Goal: Information Seeking & Learning: Find specific fact

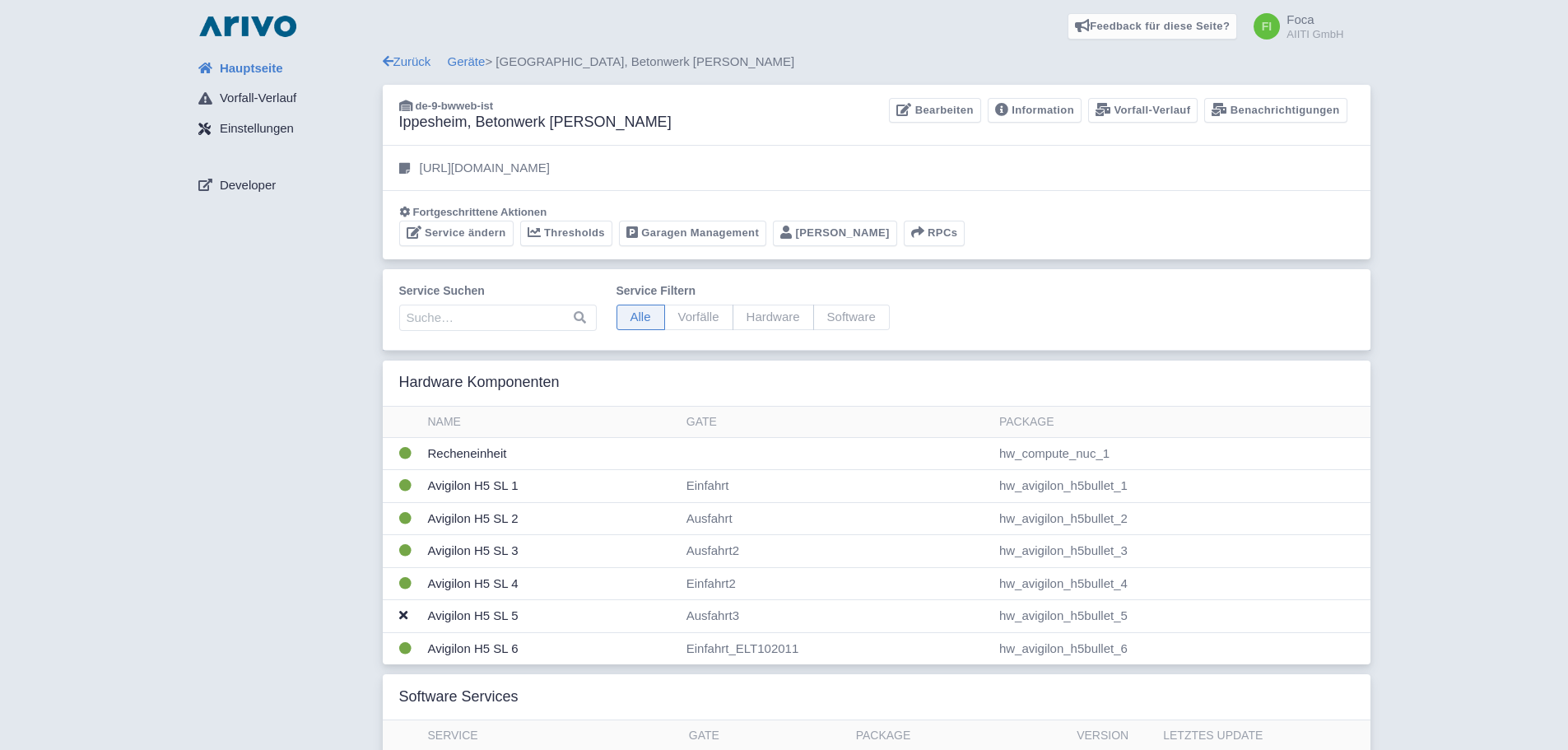
click at [275, 129] on span "Einstellungen" at bounding box center [256, 129] width 74 height 19
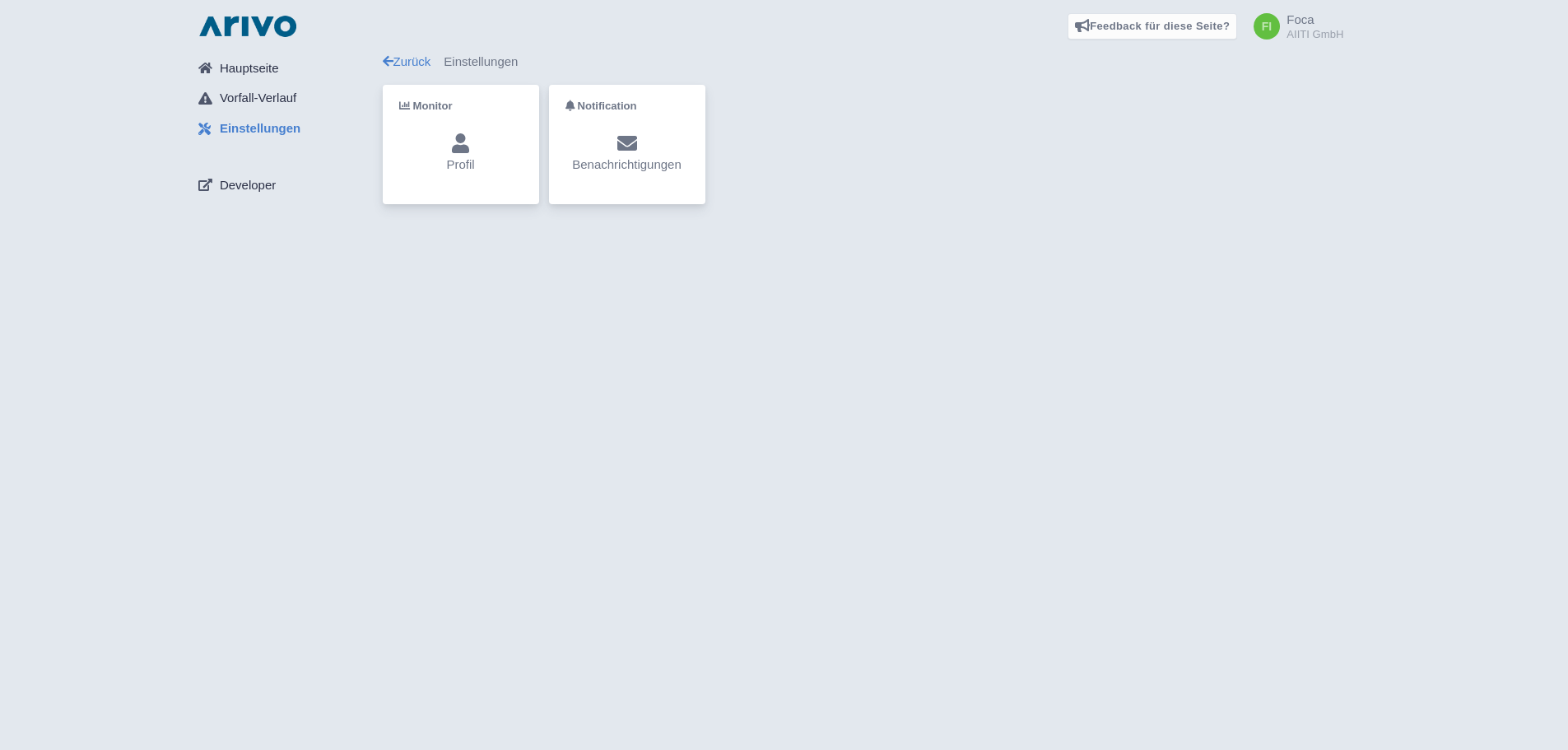
click at [416, 152] on div "Profil" at bounding box center [461, 153] width 124 height 40
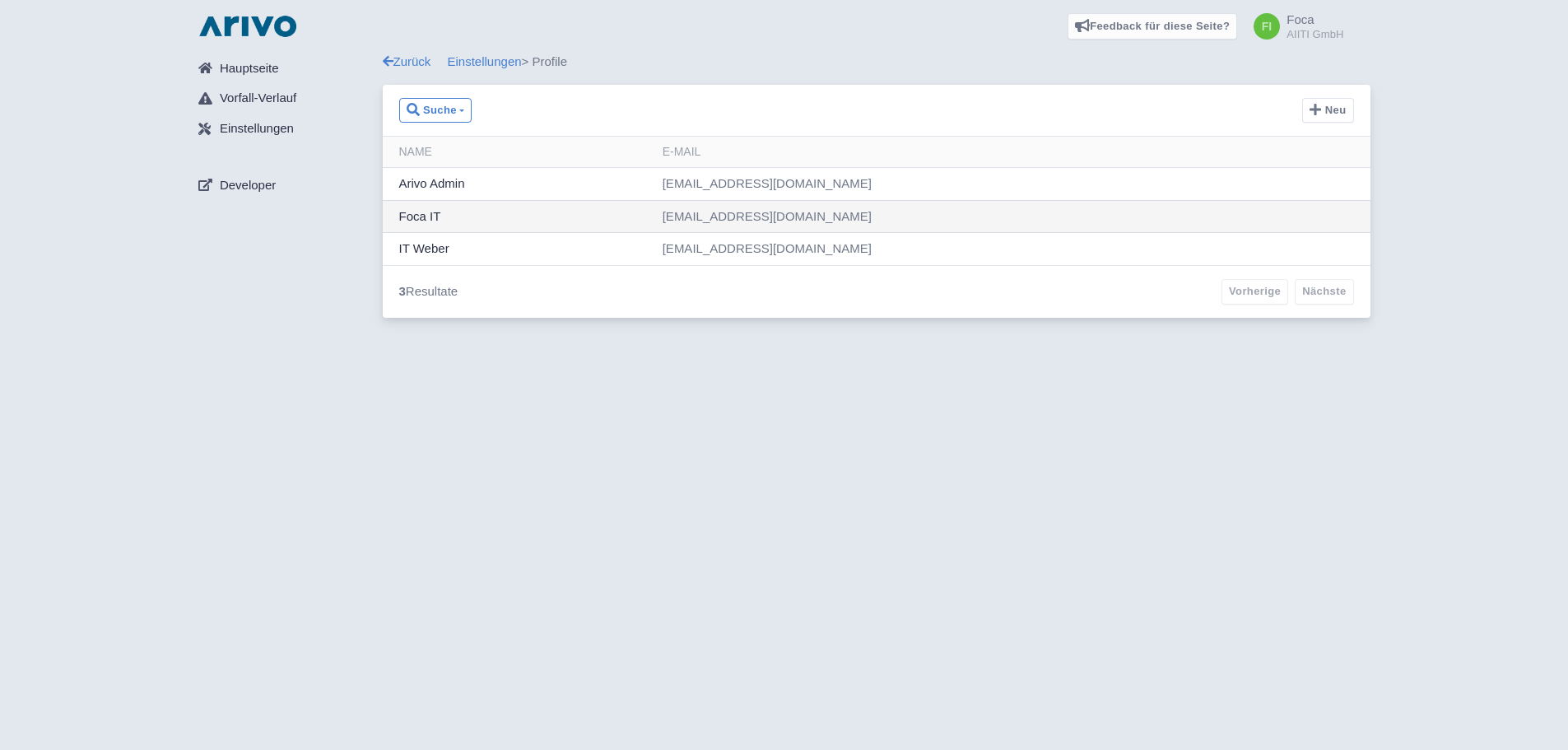
click at [656, 224] on td "Foca IT" at bounding box center [520, 217] width 273 height 33
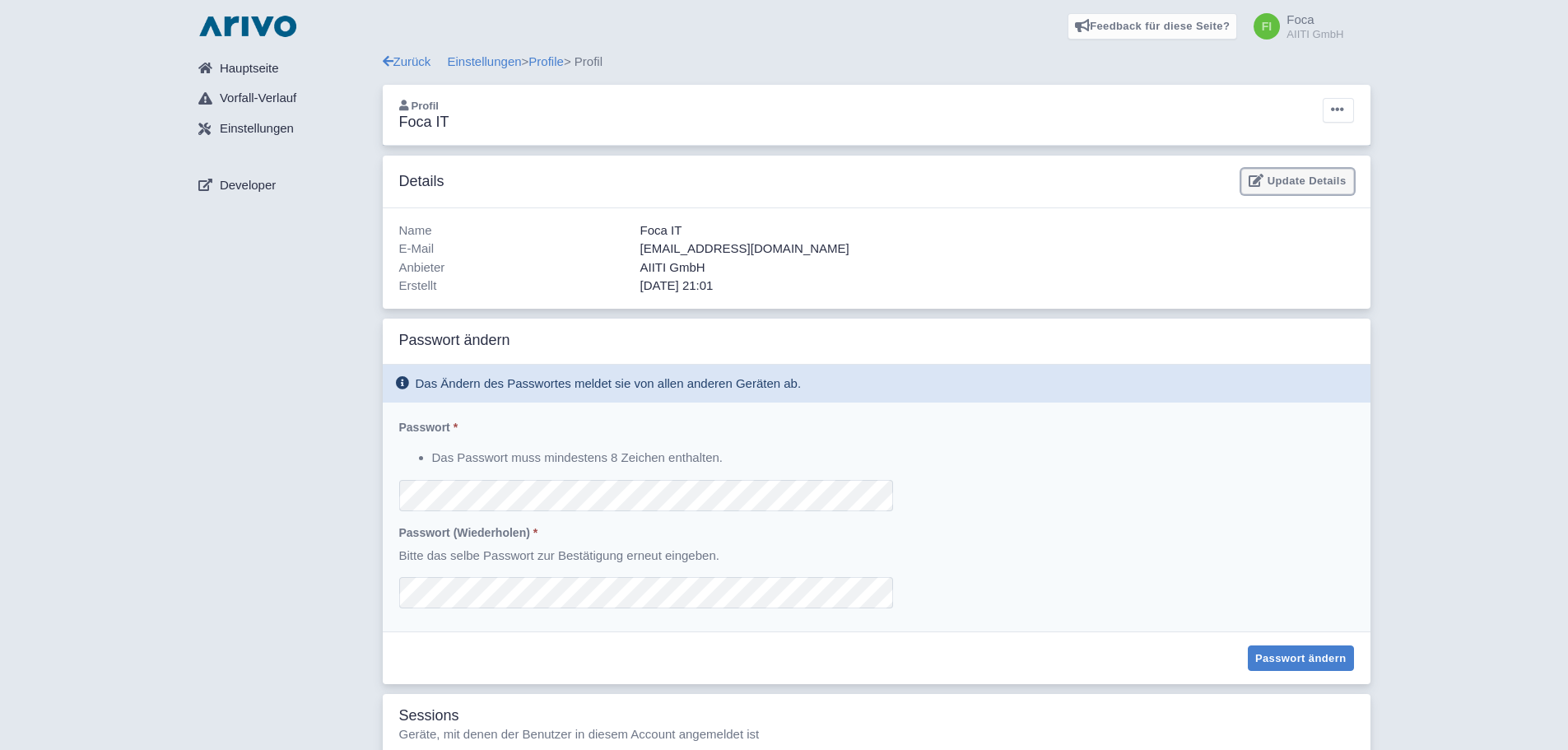
click at [1296, 186] on link "Update Details" at bounding box center [1297, 181] width 112 height 25
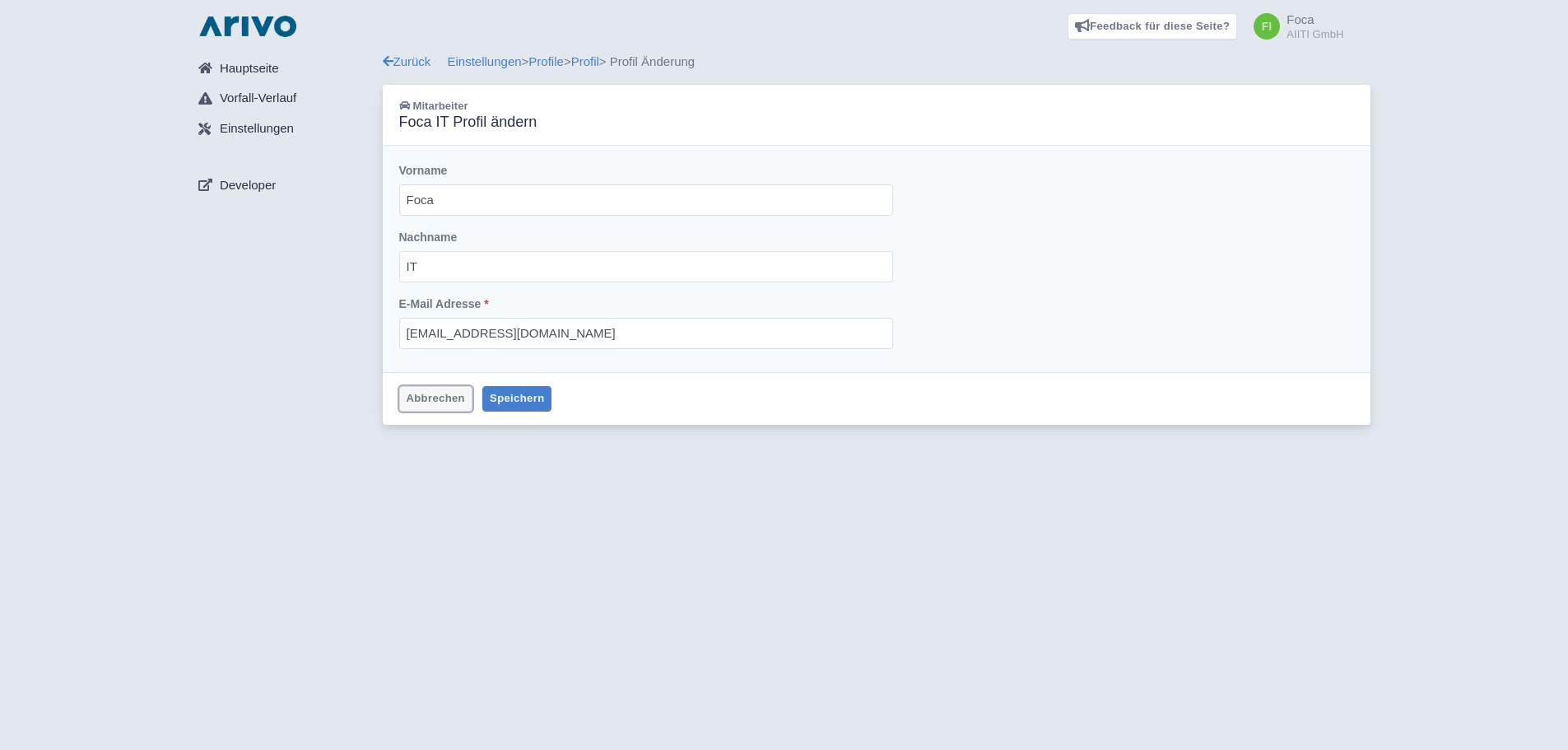
click at [434, 403] on link "Abbrechen" at bounding box center [436, 398] width 73 height 25
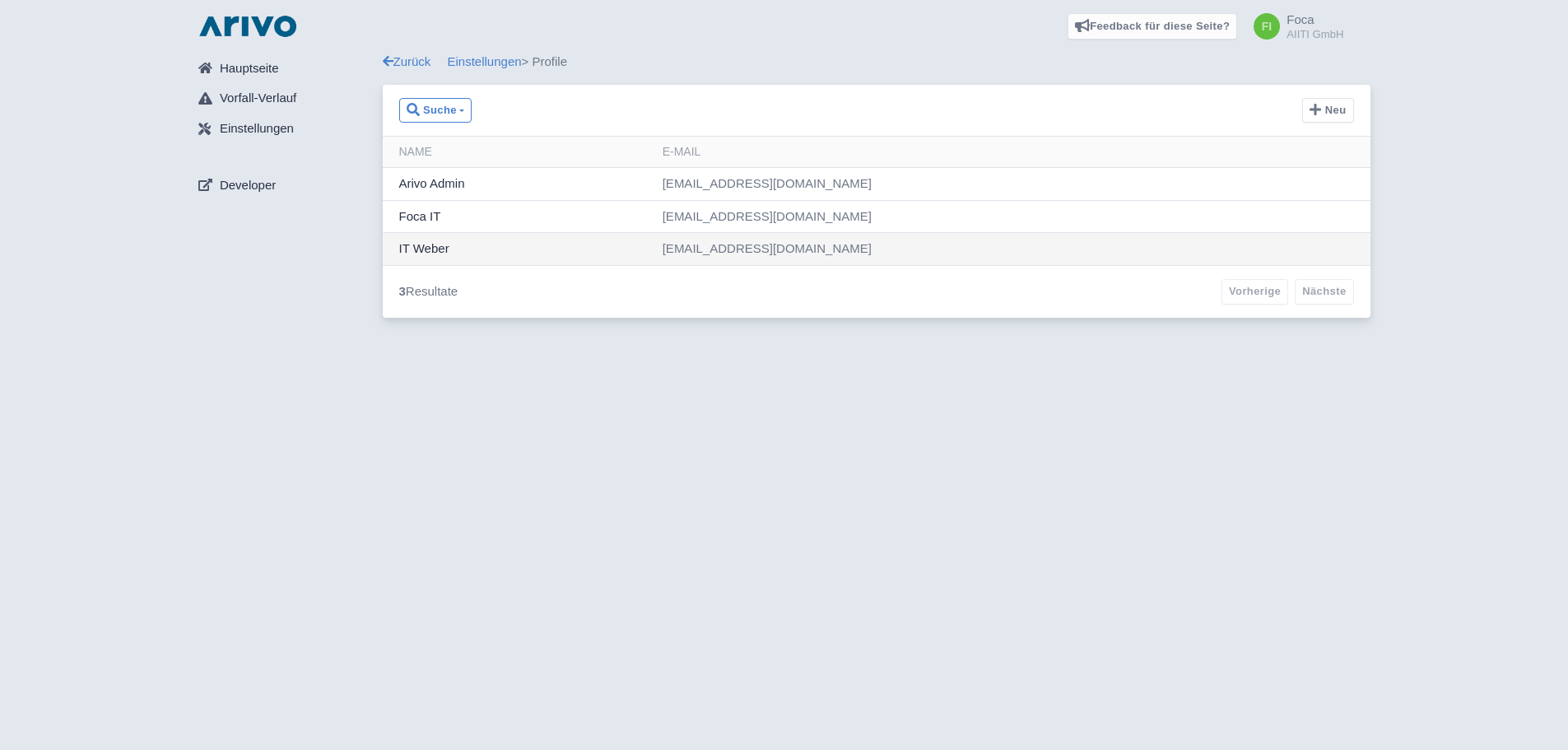
click at [782, 249] on td "[EMAIL_ADDRESS][DOMAIN_NAME]" at bounding box center [1013, 249] width 715 height 32
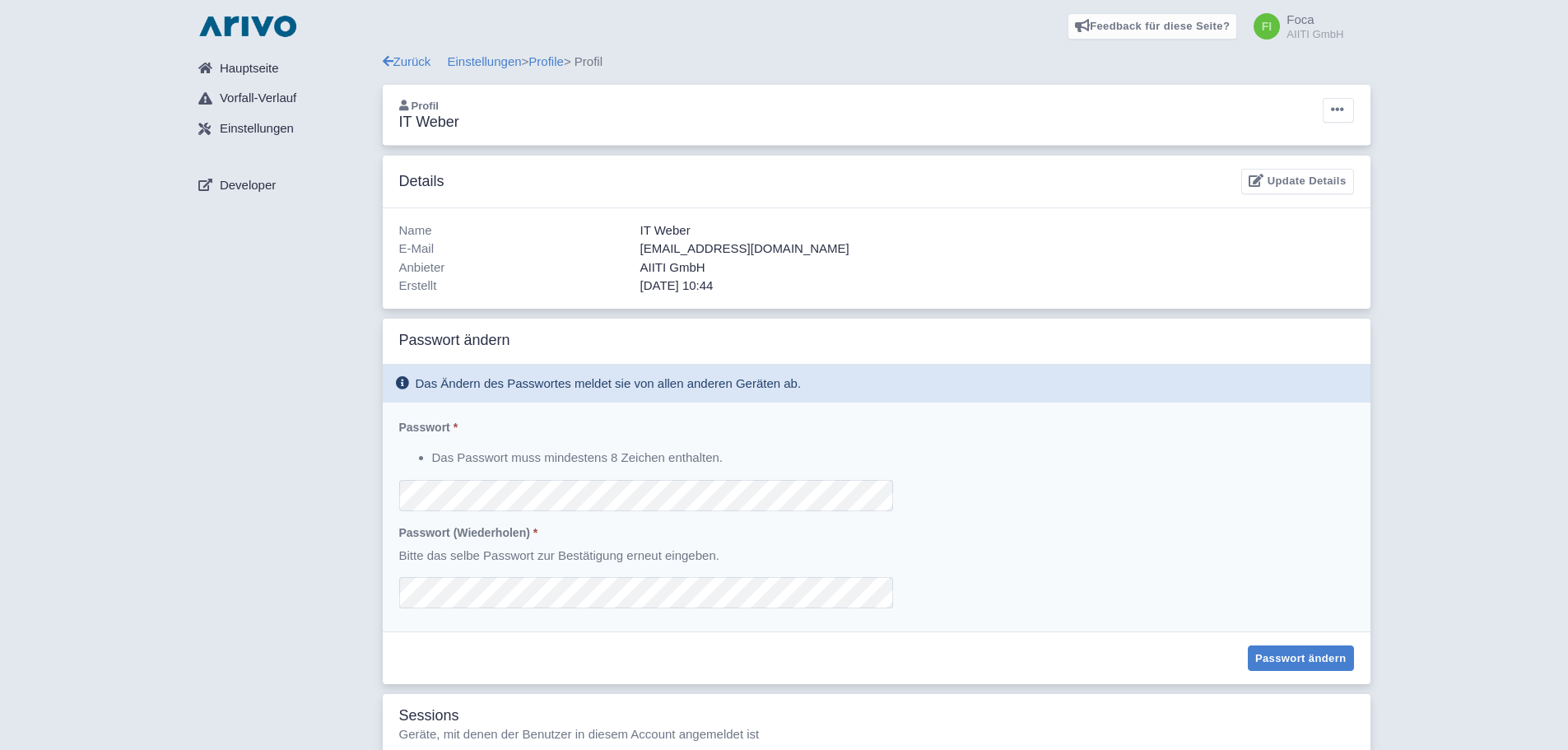
click at [1335, 131] on div "Profil IT Weber Löschen E-Mail zum Passwort Zurücksetzen senden" at bounding box center [877, 115] width 988 height 61
click at [1340, 111] on icon at bounding box center [1337, 109] width 13 height 13
click at [1258, 109] on div "Profil IT Weber Löschen E-Mail zum Passwort Zurücksetzen senden" at bounding box center [877, 115] width 988 height 61
click at [574, 63] on div "Zurück Einstellungen > Profile > Profil" at bounding box center [877, 63] width 988 height 19
click at [560, 63] on link "Profile" at bounding box center [546, 61] width 36 height 14
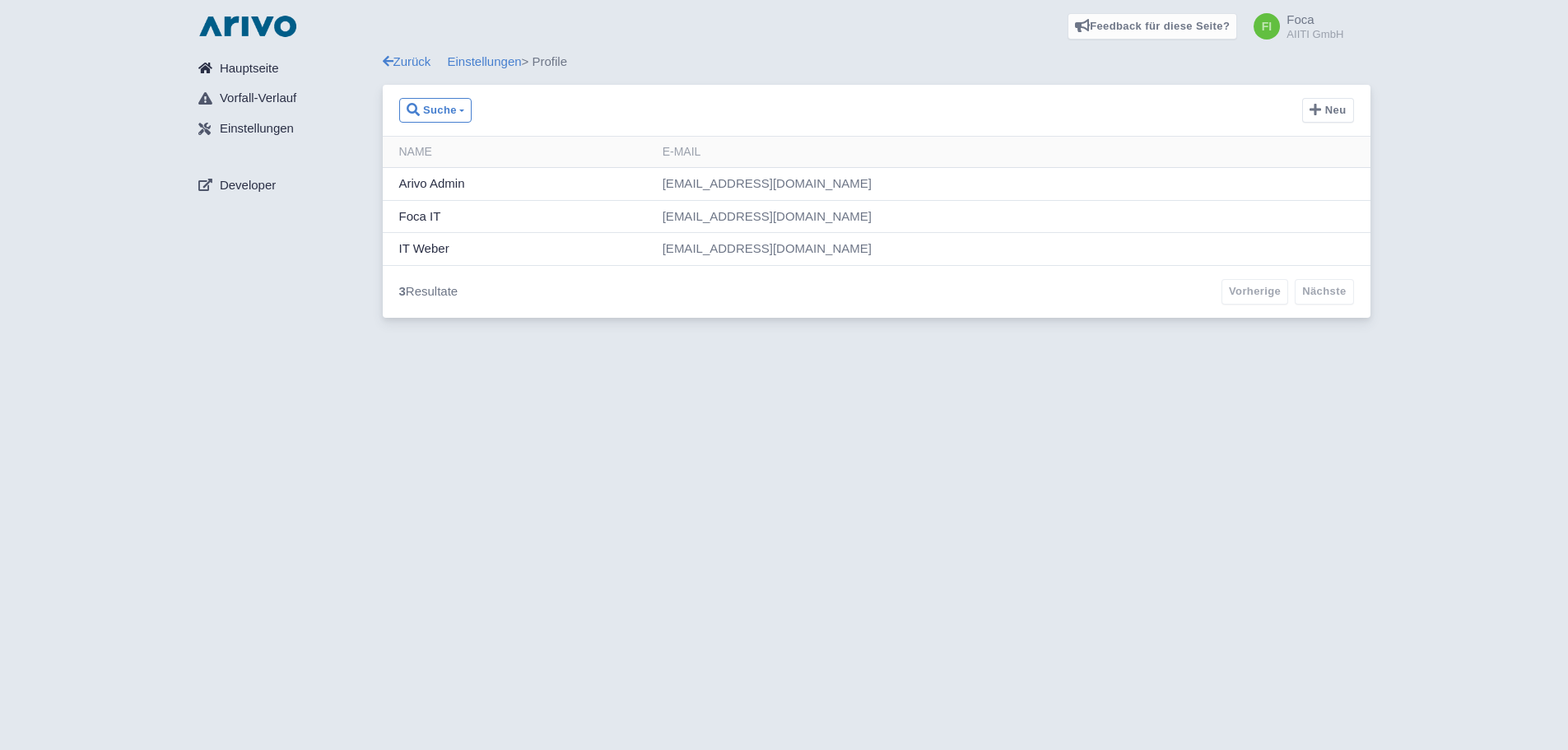
click at [245, 56] on link "Hauptseite" at bounding box center [284, 69] width 198 height 31
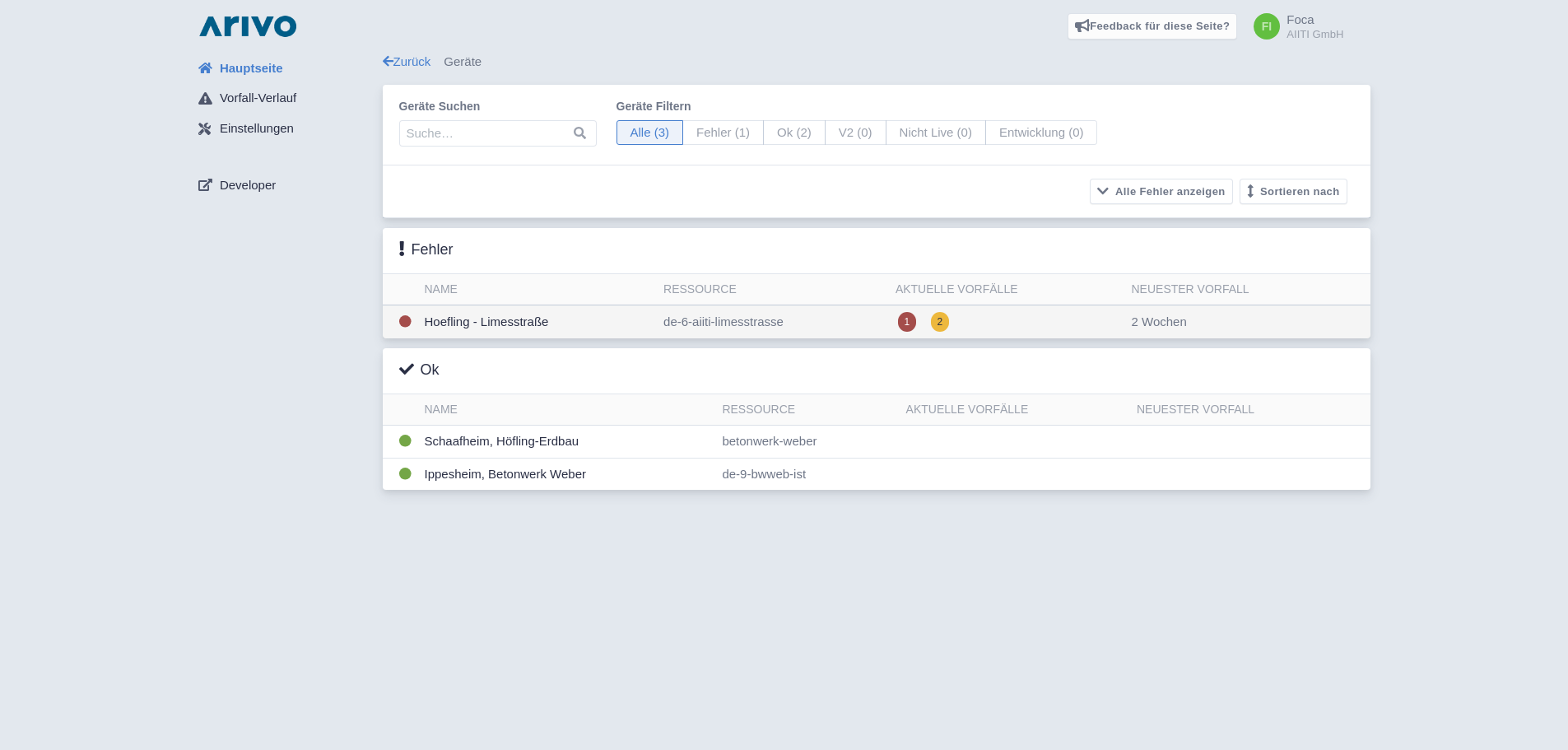
click at [865, 326] on td "de-6-aiiti-limesstrasse" at bounding box center [773, 322] width 232 height 34
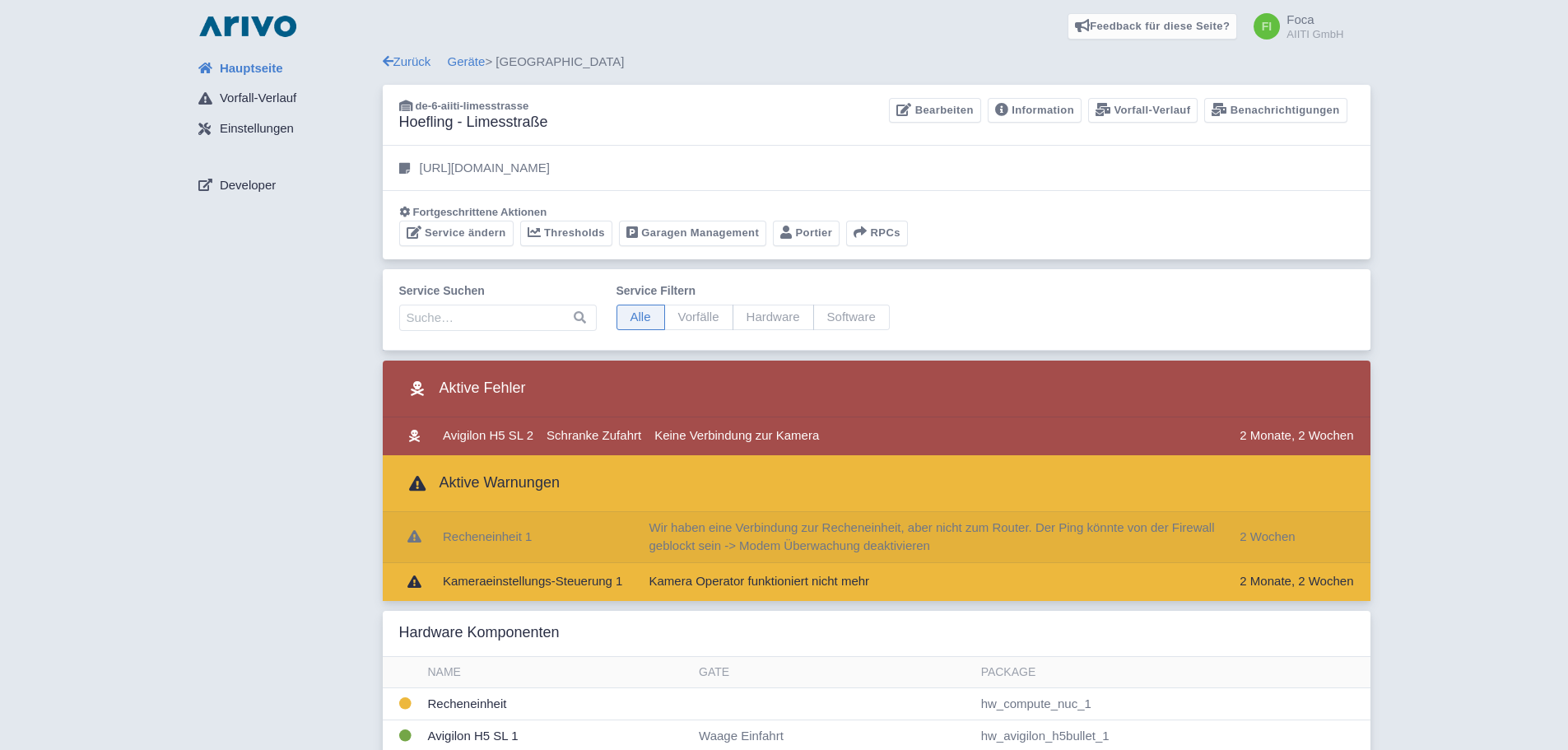
click at [858, 537] on td "Wir haben eine Verbindung zur Recheneinheit, aber nicht zum Router. Der Ping kö…" at bounding box center [938, 537] width 591 height 51
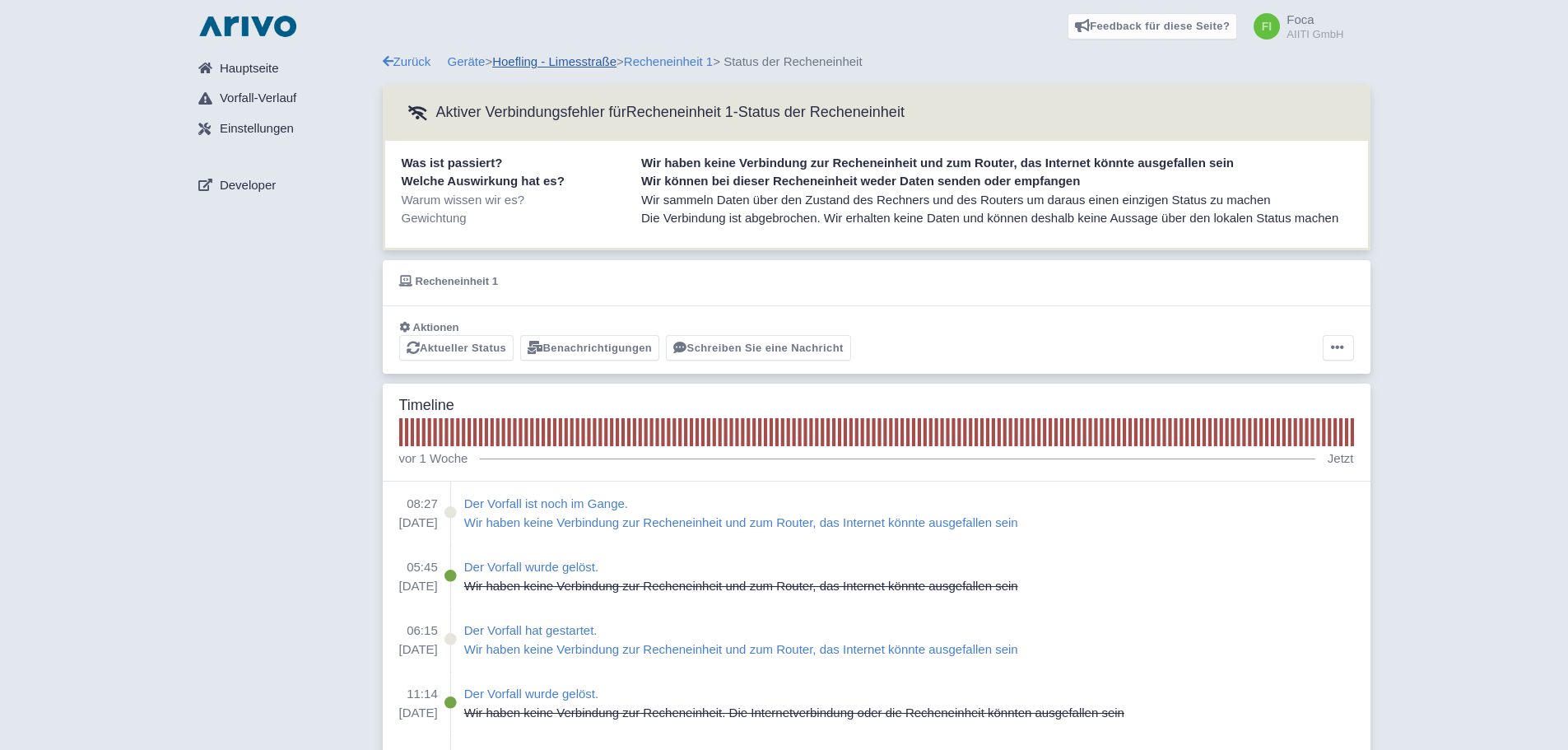
click at [550, 66] on link "Hoefling - Limesstraße" at bounding box center [554, 61] width 124 height 14
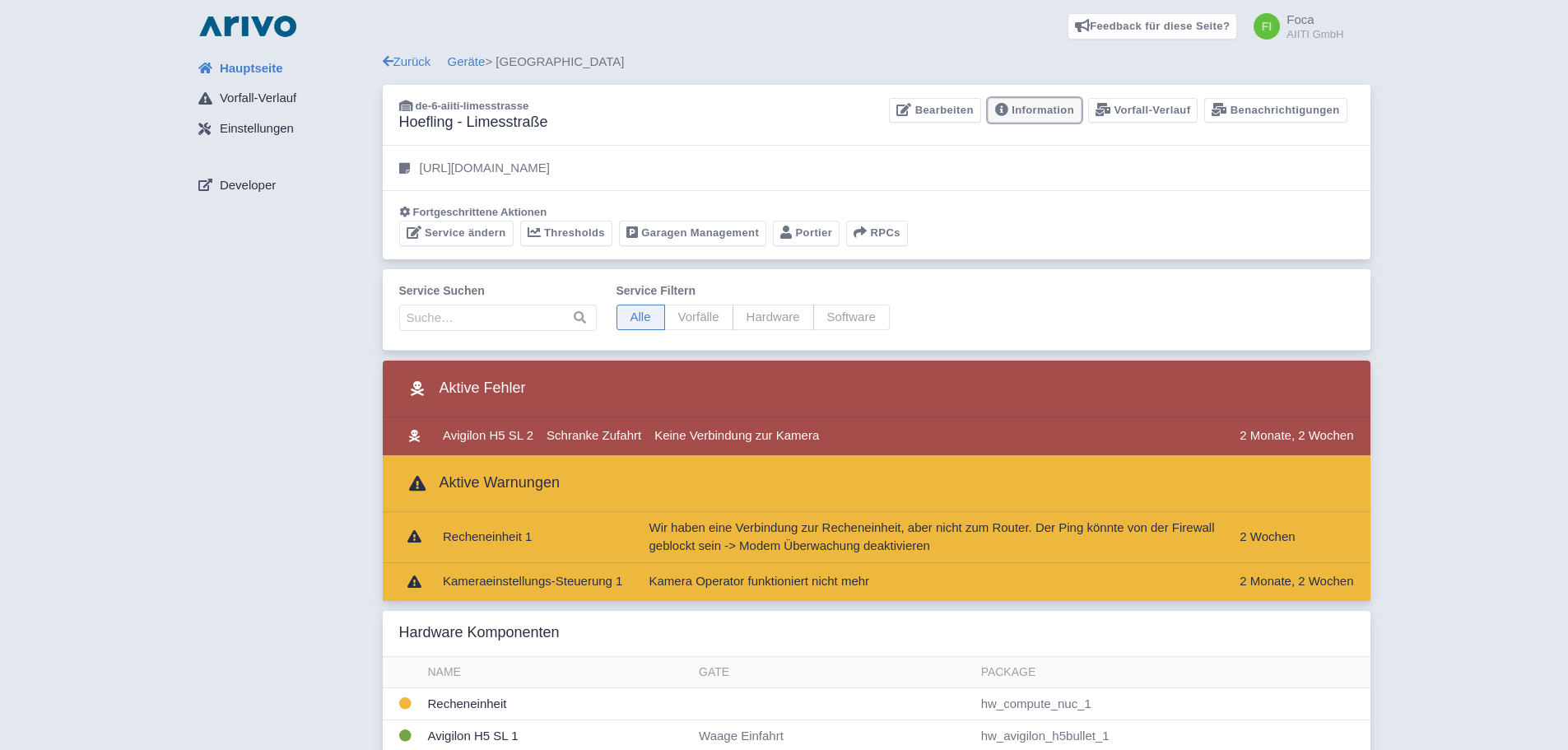
click at [1033, 115] on link "Information" at bounding box center [1035, 111] width 94 height 25
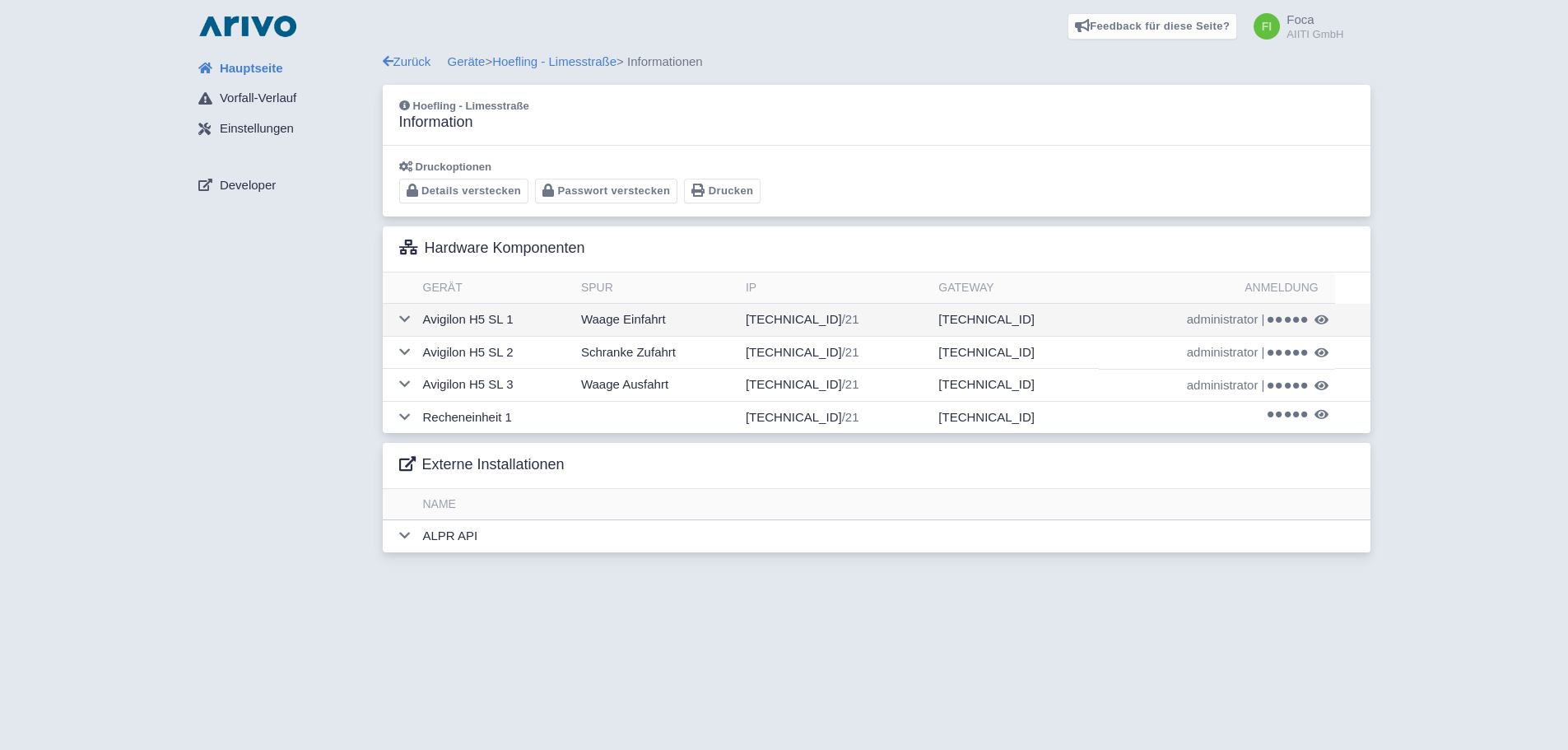
click at [1317, 316] on icon at bounding box center [1322, 320] width 14 height 12
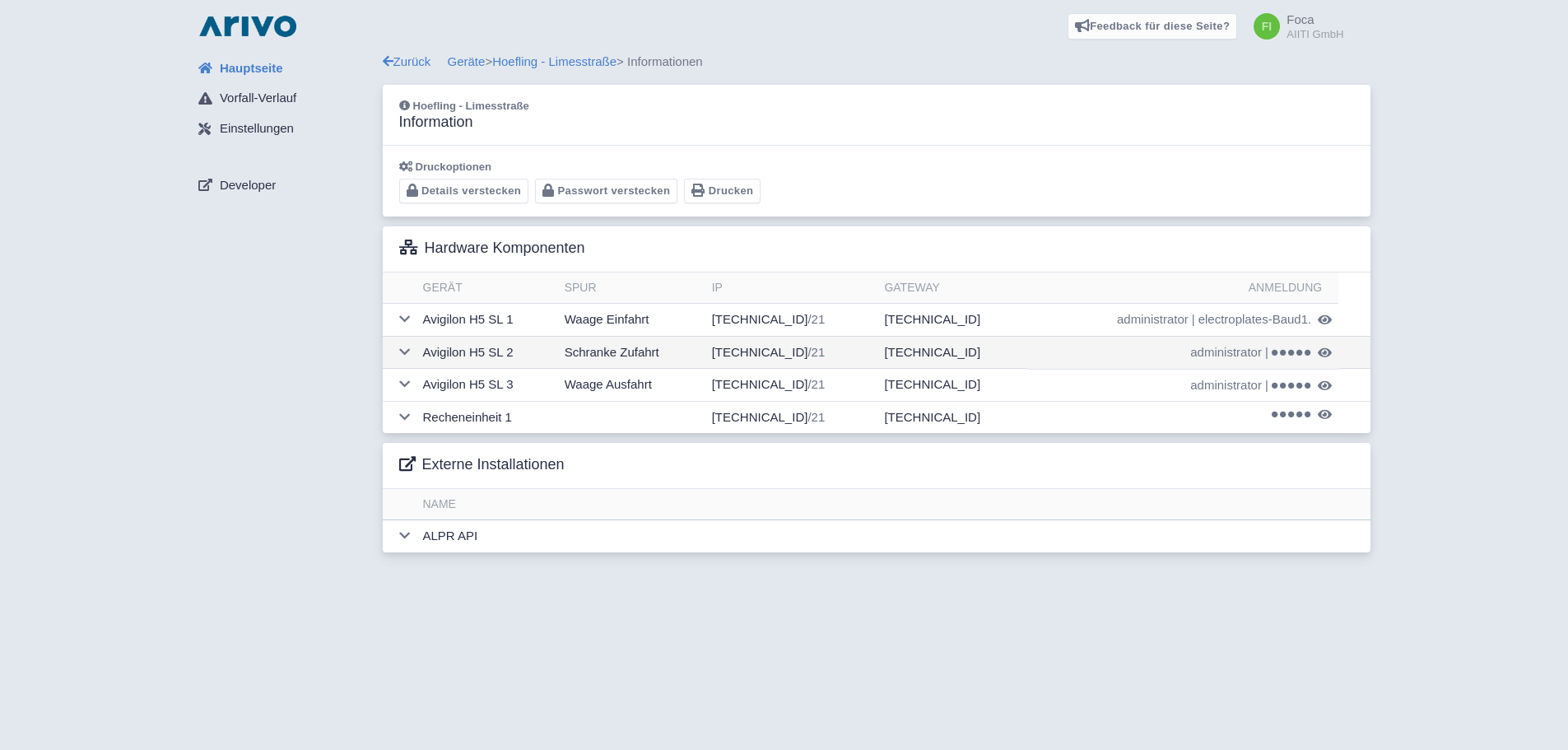
click at [1323, 350] on icon at bounding box center [1325, 353] width 14 height 12
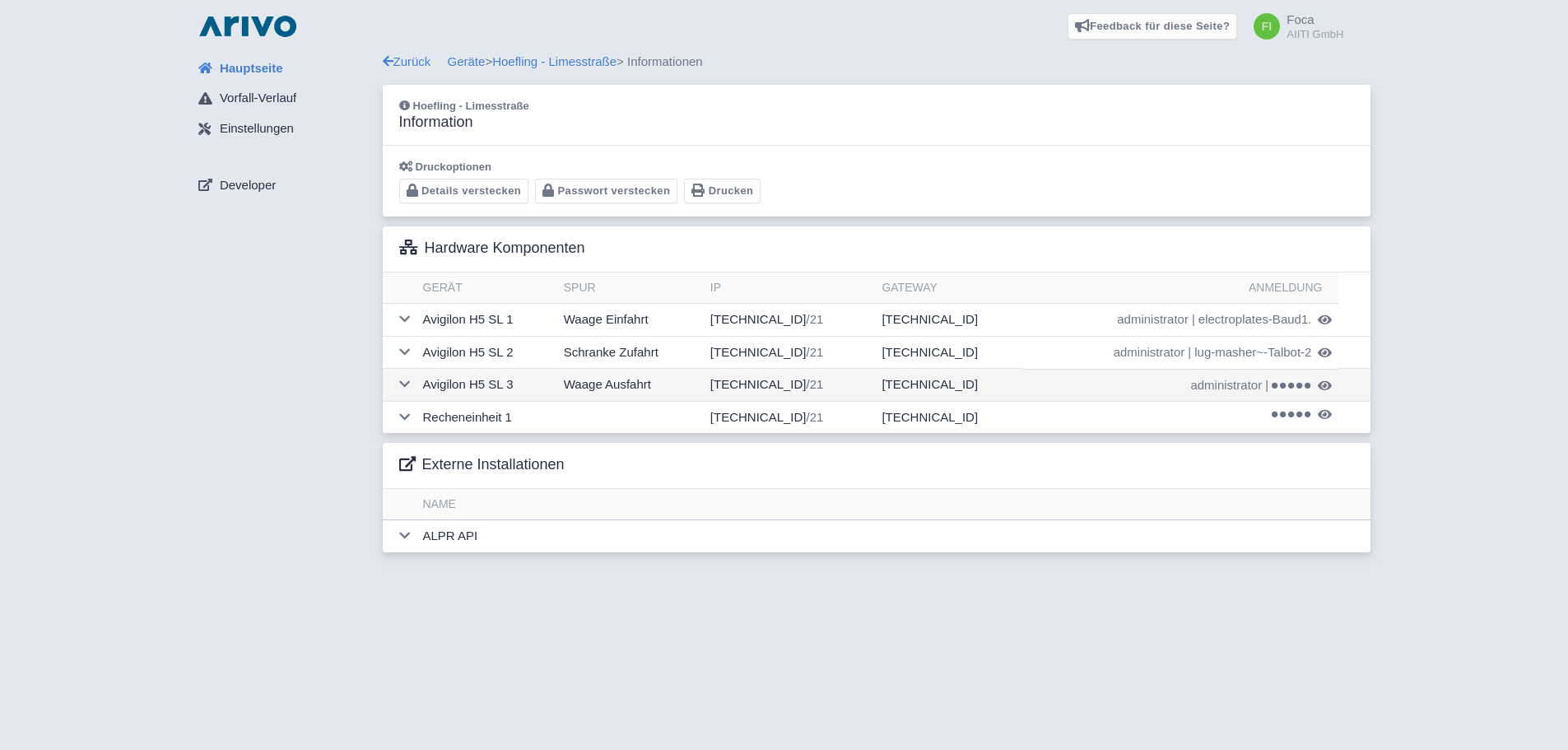
click at [1322, 387] on icon at bounding box center [1325, 386] width 14 height 12
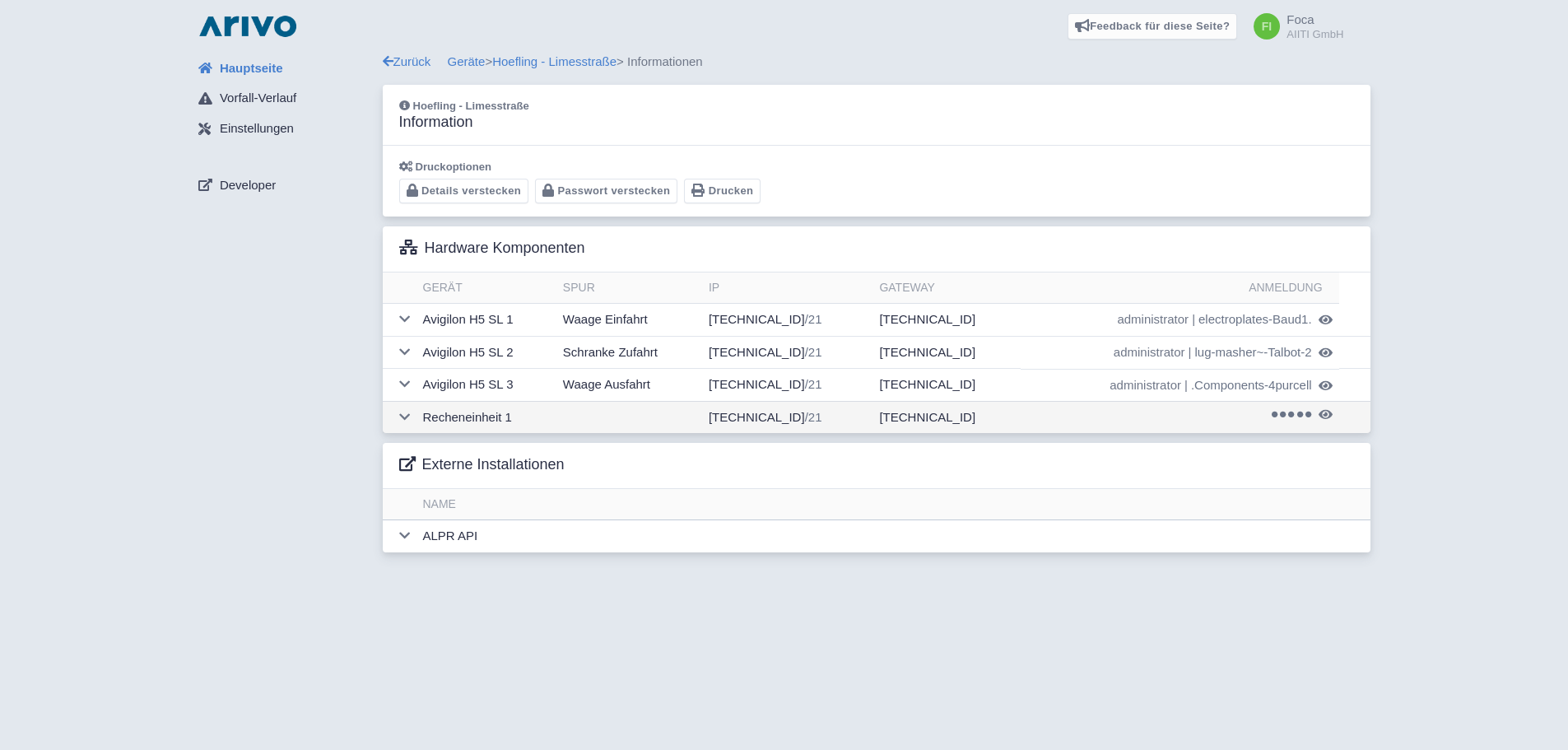
click at [1329, 429] on tr "Recheneinheit 1 [TECHNICAL_ID] /21 [TECHNICAL_ID] [TECHNICAL_ID] mormons-Bridle…" at bounding box center [877, 417] width 988 height 32
click at [1321, 411] on icon at bounding box center [1326, 415] width 14 height 12
click at [402, 437] on div "Hoefling - Limesstraße (de-6-aiiti-limesstrasse) Hardware Komponenten Gerät Spu…" at bounding box center [877, 389] width 988 height 326
click at [400, 422] on icon at bounding box center [405, 417] width 10 height 12
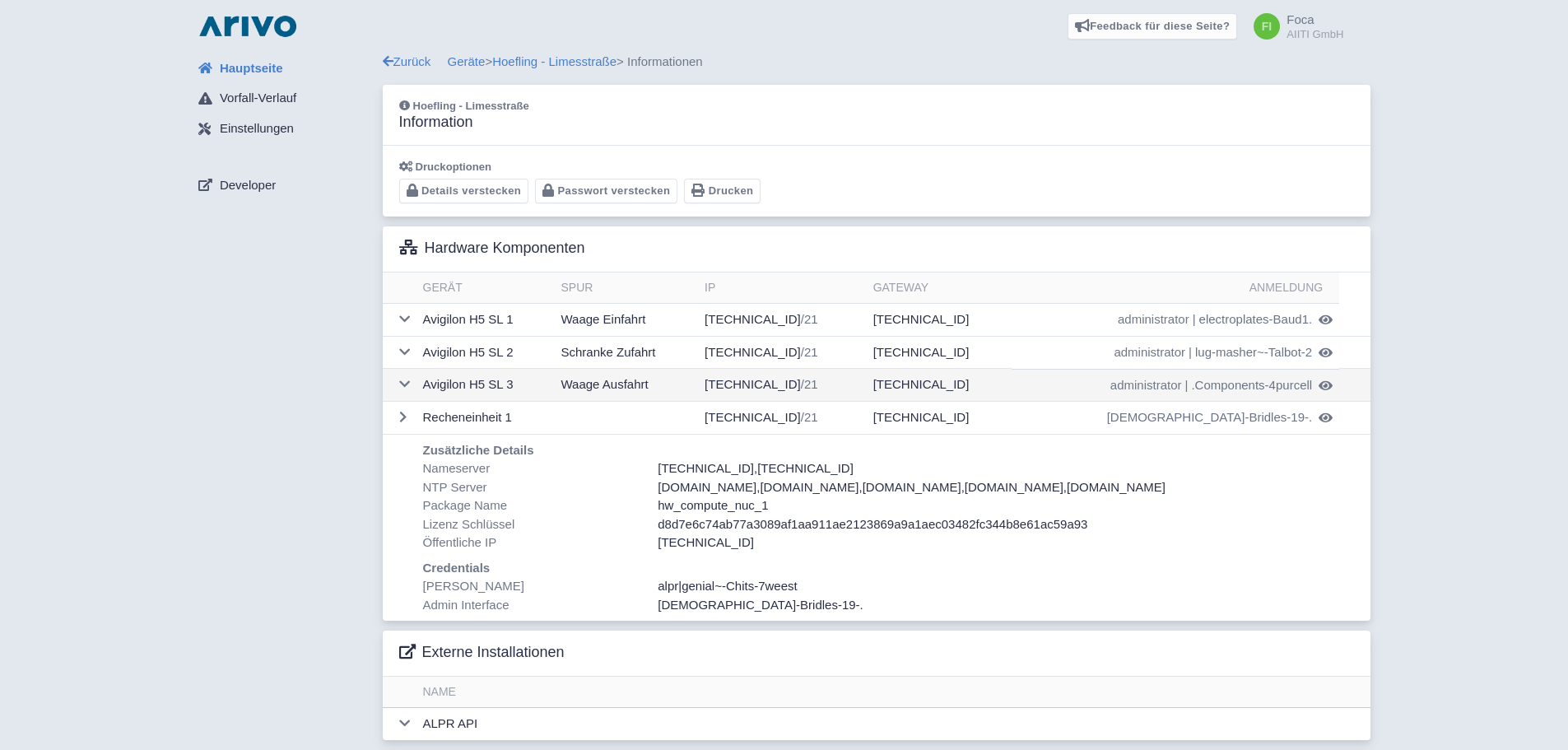
click at [409, 376] on td at bounding box center [400, 386] width 34 height 33
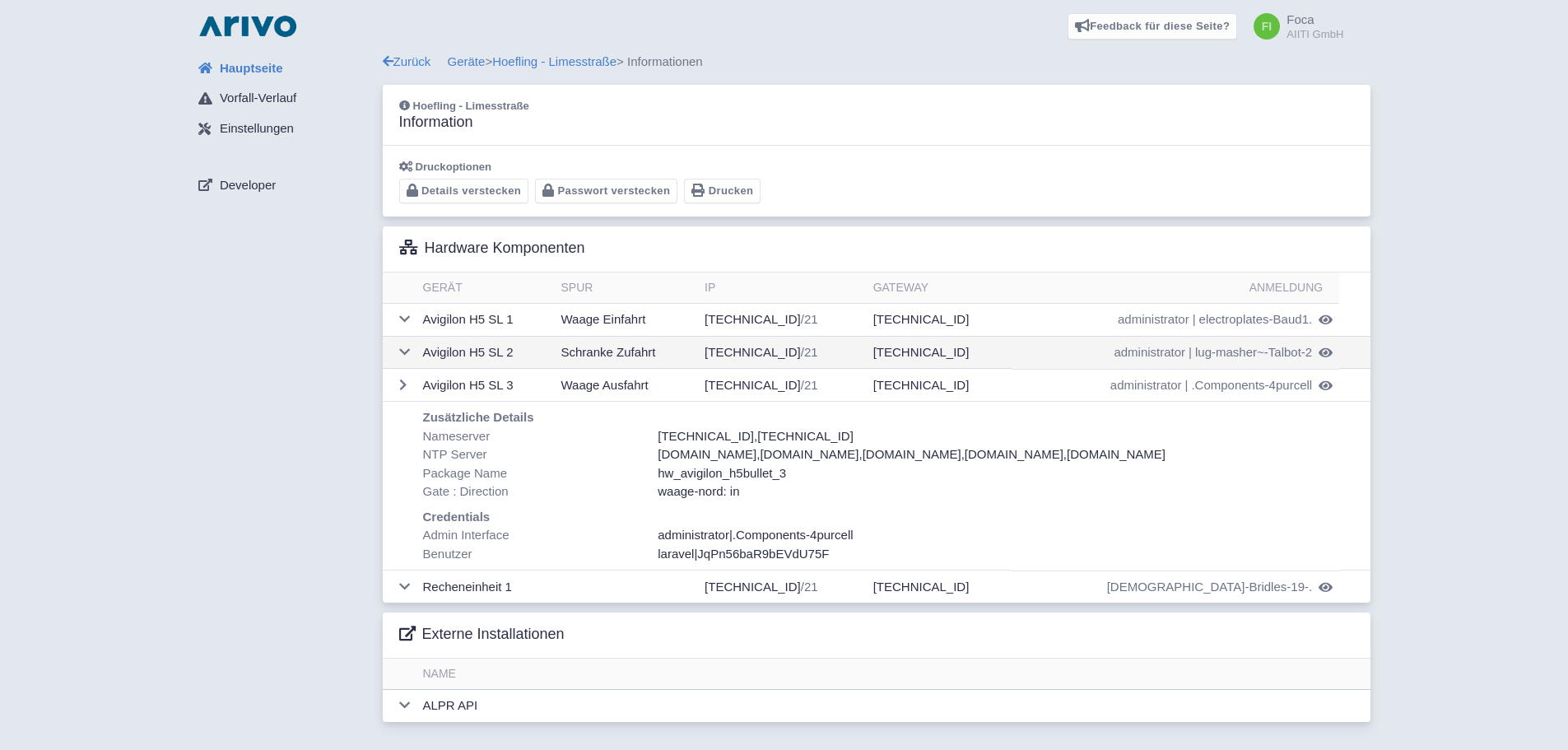
click at [412, 350] on td at bounding box center [400, 353] width 34 height 33
